Goal: Task Accomplishment & Management: Complete application form

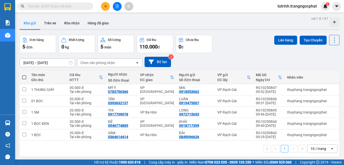
click at [24, 79] on span at bounding box center [24, 77] width 4 height 4
click at [24, 75] on input "checkbox" at bounding box center [24, 75] width 0 height 0
checkbox input "true"
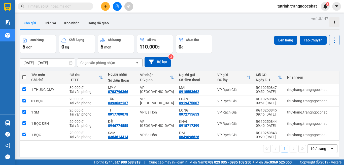
checkbox input "true"
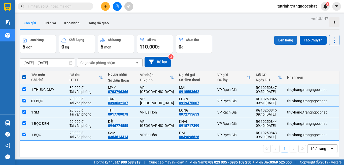
click at [286, 40] on button "Lên hàng" at bounding box center [285, 40] width 23 height 9
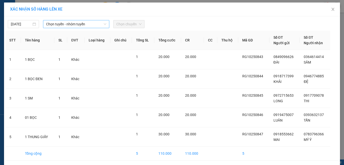
click at [81, 20] on span "Chọn tuyến - nhóm tuyến" at bounding box center [76, 24] width 60 height 8
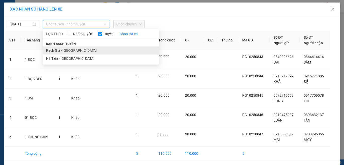
click at [83, 49] on li "Rạch Giá - [GEOGRAPHIC_DATA]" at bounding box center [101, 51] width 116 height 8
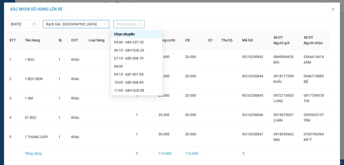
click at [119, 26] on span "Chọn chuyến" at bounding box center [128, 24] width 25 height 8
click at [129, 83] on div "10:05 - 68E-008.85" at bounding box center [136, 83] width 45 height 6
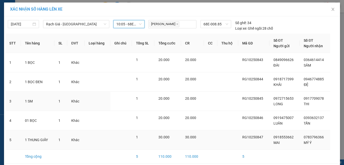
scroll to position [21, 0]
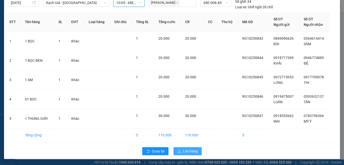
click at [180, 153] on button "Lên hàng" at bounding box center [187, 151] width 28 height 8
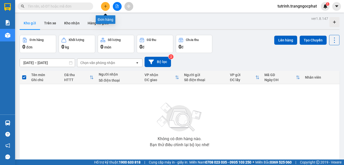
click at [107, 7] on button at bounding box center [105, 6] width 9 height 9
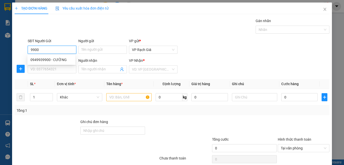
drag, startPoint x: 48, startPoint y: 49, endPoint x: 3, endPoint y: 57, distance: 45.1
click at [3, 57] on div "TẠO ĐƠN HÀNG Yêu cầu xuất hóa đơn điện tử Transit Pickup Surcharge Ids Transit …" at bounding box center [172, 82] width 344 height 165
type input "0949939900"
click at [36, 58] on div "0949939900 - CƯỜNG" at bounding box center [51, 60] width 42 height 6
type input "CƯỜNG"
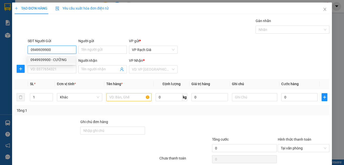
type input "0979299943"
type input "TUẤN ANH"
type input "20.000"
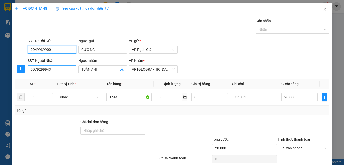
type input "0949939900"
drag, startPoint x: 61, startPoint y: 70, endPoint x: 0, endPoint y: 72, distance: 60.7
click at [0, 72] on div "TẠO ĐƠN HÀNG Yêu cầu xuất hóa đơn điện tử Transit Pickup Surcharge Ids Transit …" at bounding box center [172, 82] width 344 height 165
type input "0947474115"
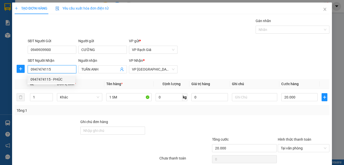
click at [57, 78] on div "0947474115 - PHÚC" at bounding box center [51, 80] width 42 height 6
type input "PHÚC"
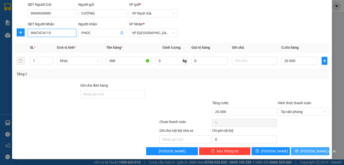
type input "0947474115"
click at [298, 153] on icon "printer" at bounding box center [296, 151] width 4 height 4
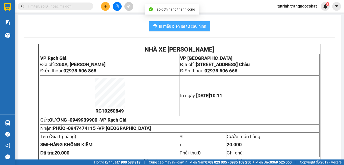
click at [195, 27] on span "In mẫu biên lai tự cấu hình" at bounding box center [182, 26] width 47 height 6
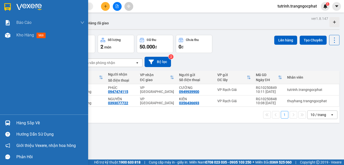
click at [24, 123] on div "Hàng sắp về" at bounding box center [50, 123] width 68 height 8
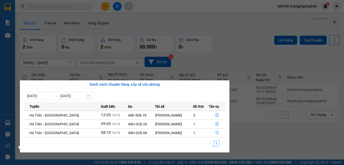
click at [216, 133] on icon "file-done" at bounding box center [217, 133] width 4 height 4
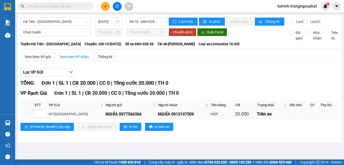
click at [173, 117] on div "NGHĨA 0913197509" at bounding box center [183, 114] width 51 height 6
copy div "0913197509"
click at [24, 109] on th at bounding box center [27, 105] width 13 height 8
click at [27, 107] on input "checkbox" at bounding box center [27, 105] width 4 height 4
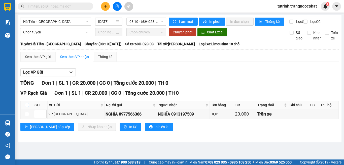
checkbox input "true"
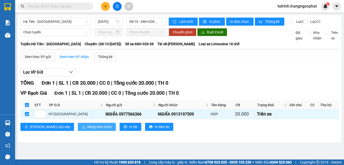
click at [87, 130] on span "Nhập kho nhận" at bounding box center [99, 127] width 24 height 6
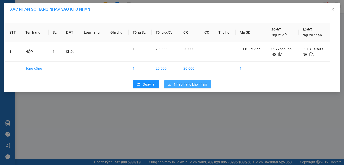
click at [194, 85] on span "Nhập hàng kho nhận" at bounding box center [190, 85] width 33 height 6
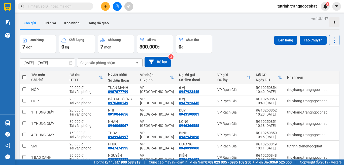
click at [22, 78] on span at bounding box center [24, 77] width 4 height 4
click at [24, 75] on input "checkbox" at bounding box center [24, 75] width 0 height 0
checkbox input "true"
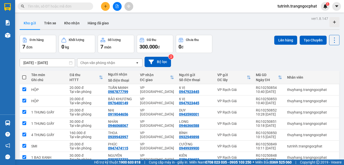
checkbox input "true"
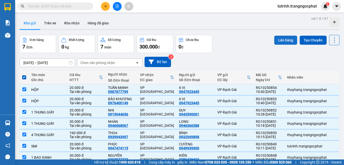
click at [274, 41] on button "Lên hàng" at bounding box center [285, 40] width 23 height 9
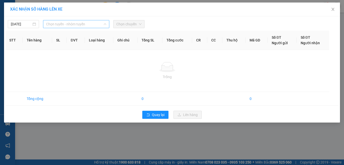
click at [79, 22] on span "Chọn tuyến - nhóm tuyến" at bounding box center [76, 24] width 60 height 8
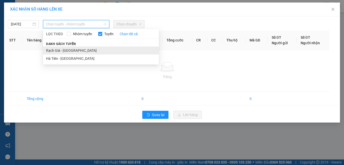
click at [74, 50] on li "Rạch Giá - [GEOGRAPHIC_DATA]" at bounding box center [101, 51] width 116 height 8
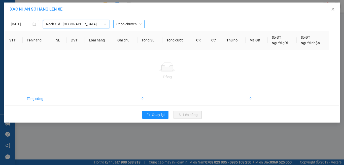
click at [118, 23] on span "Chọn chuyến" at bounding box center [128, 24] width 25 height 8
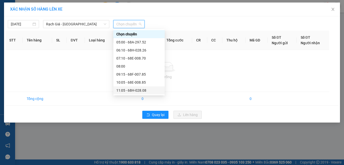
click at [127, 90] on div "11:05 - 68H-028.08" at bounding box center [138, 91] width 45 height 6
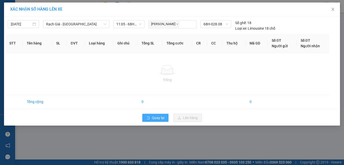
click at [160, 117] on span "Quay lại" at bounding box center [158, 118] width 13 height 6
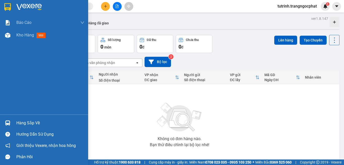
click at [26, 119] on div "Hàng sắp về" at bounding box center [44, 122] width 88 height 11
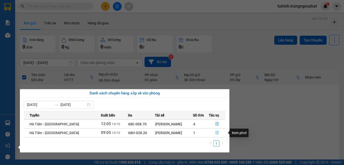
click at [215, 134] on icon "file-done" at bounding box center [217, 133] width 4 height 4
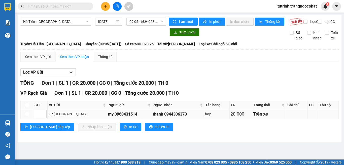
click at [153, 117] on div "thanh 0944306373" at bounding box center [178, 114] width 50 height 6
copy div "0944306373"
click at [26, 107] on input "checkbox" at bounding box center [27, 105] width 4 height 4
checkbox input "true"
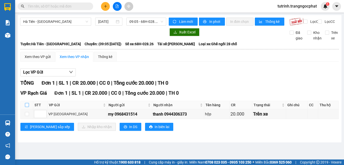
checkbox input "true"
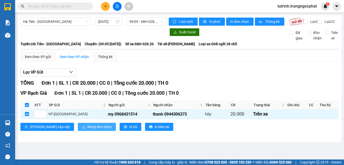
click at [78, 128] on button "Nhập kho nhận" at bounding box center [97, 127] width 38 height 8
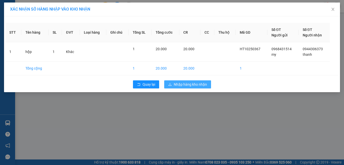
click at [195, 83] on span "Nhập hàng kho nhận" at bounding box center [190, 85] width 33 height 6
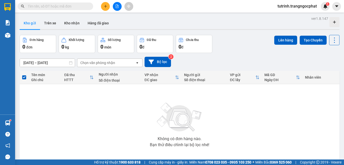
drag, startPoint x: 195, startPoint y: 84, endPoint x: 187, endPoint y: 89, distance: 9.4
drag, startPoint x: 187, startPoint y: 89, endPoint x: 125, endPoint y: 115, distance: 67.3
click at [125, 115] on div "Không có đơn hàng nào. Bạn thử điều chỉnh lại bộ lọc nhé!" at bounding box center [179, 123] width 314 height 75
click at [85, 101] on div "Không có đơn hàng nào. Bạn thử điều chỉnh lại bộ lọc nhé!" at bounding box center [179, 123] width 314 height 75
click at [47, 7] on input "text" at bounding box center [57, 7] width 59 height 6
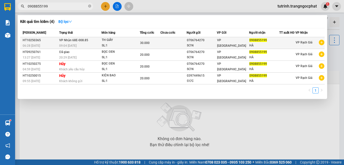
type input "0908855199"
click at [252, 43] on div "0908855199" at bounding box center [264, 40] width 30 height 5
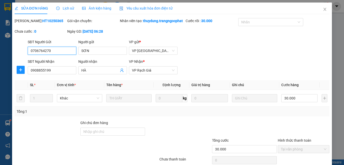
type input "0706764270"
type input "SƠN"
type input "0908855199"
type input "HÀ"
type input "30.000"
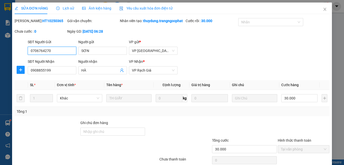
scroll to position [43, 0]
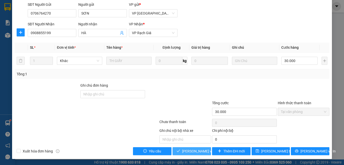
click at [193, 148] on button "Lưu và Giao hàng" at bounding box center [191, 151] width 38 height 8
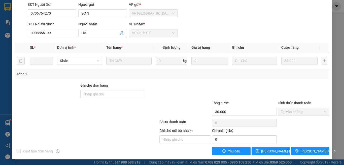
scroll to position [0, 0]
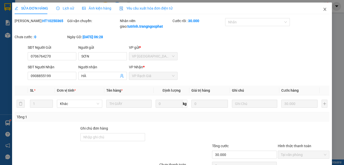
drag, startPoint x: 321, startPoint y: 11, endPoint x: 6, endPoint y: 40, distance: 316.5
click at [322, 11] on icon "close" at bounding box center [324, 9] width 4 height 4
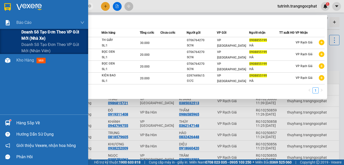
drag, startPoint x: 67, startPoint y: 7, endPoint x: 0, endPoint y: 37, distance: 73.3
click at [0, 37] on section "Kết quả tìm kiếm ( 4 ) Bộ lọc Mã ĐH Trạng thái Món hàng Tổng cước Chưa cước Ngư…" at bounding box center [172, 82] width 344 height 165
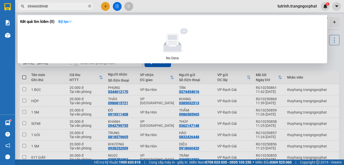
type input "0944438948"
click at [109, 1] on div at bounding box center [172, 82] width 344 height 165
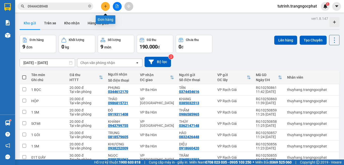
click at [105, 5] on icon "plus" at bounding box center [106, 7] width 4 height 4
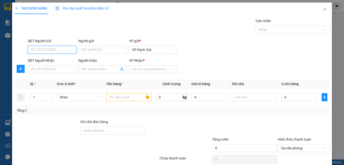
click at [56, 47] on input "SĐT Người Gửi" at bounding box center [52, 50] width 49 height 8
click at [34, 73] on input "SĐT Người Nhận" at bounding box center [52, 69] width 49 height 8
click at [71, 50] on input "SĐT Người Gửi" at bounding box center [52, 50] width 49 height 8
type input "0914494963"
click at [60, 60] on div "0914494963 - TÙNG" at bounding box center [51, 60] width 42 height 6
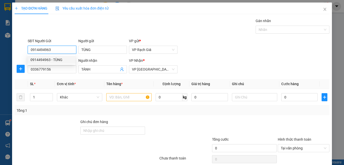
type input "TÙNG"
type input "0336779156"
type input "TÁNH"
type input "20.000"
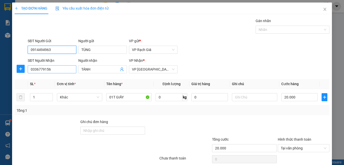
type input "0914494963"
drag, startPoint x: 56, startPoint y: 69, endPoint x: 0, endPoint y: 90, distance: 60.0
click at [0, 90] on div "TẠO ĐƠN HÀNG Yêu cầu xuất hóa đơn điện tử Transit Pickup Surcharge Ids Transit …" at bounding box center [172, 82] width 344 height 165
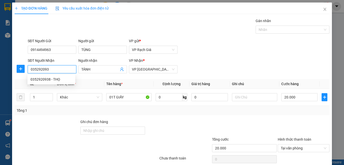
type input "0352920938"
click at [64, 80] on div "0352920938 - THỌ" at bounding box center [51, 80] width 42 height 6
type input "THỌ"
type input "0352920938"
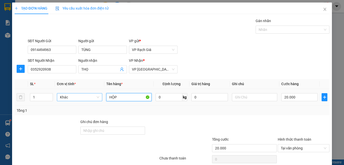
drag, startPoint x: 120, startPoint y: 98, endPoint x: 64, endPoint y: 101, distance: 56.4
click at [66, 101] on tr "1 Khác HỘP 0 kg 0 20.000" at bounding box center [172, 97] width 314 height 17
type input "THÙNG GIẤY"
type input "3"
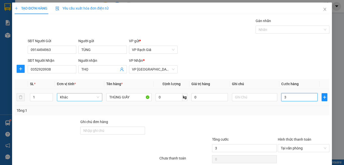
type input "30"
type input "300"
type input "3.000"
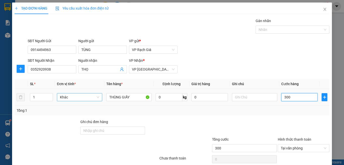
type input "3.000"
type input "30.000"
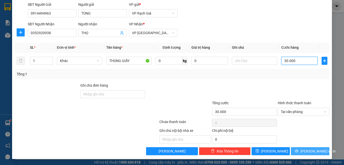
type input "30.000"
click at [301, 148] on button "[PERSON_NAME] và In" at bounding box center [309, 151] width 38 height 8
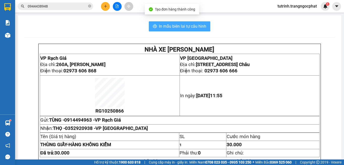
click at [182, 26] on span "In mẫu biên lai tự cấu hình" at bounding box center [182, 26] width 47 height 6
